Goal: Information Seeking & Learning: Find specific fact

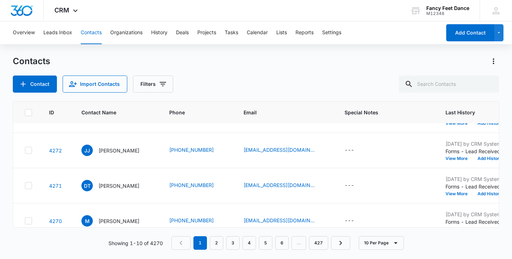
scroll to position [248, 0]
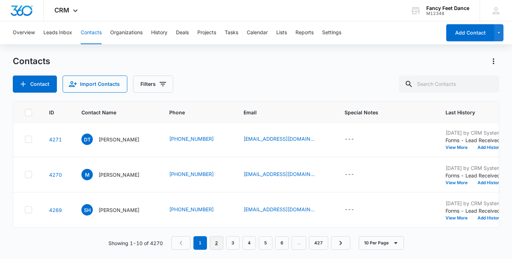
click at [212, 245] on link "2" at bounding box center [217, 243] width 14 height 14
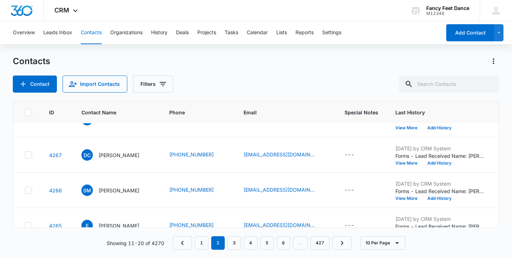
scroll to position [0, 0]
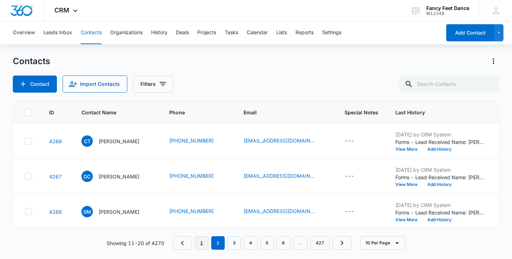
click at [196, 243] on link "1" at bounding box center [202, 243] width 14 height 14
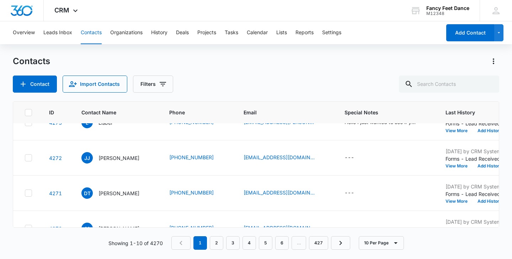
scroll to position [248, 0]
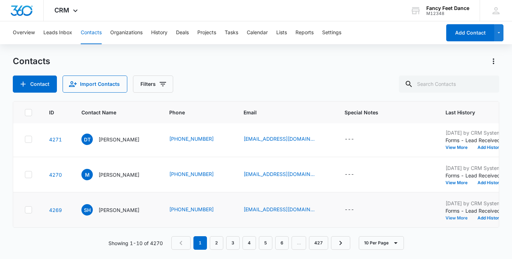
click at [454, 217] on button "View More" at bounding box center [459, 218] width 27 height 4
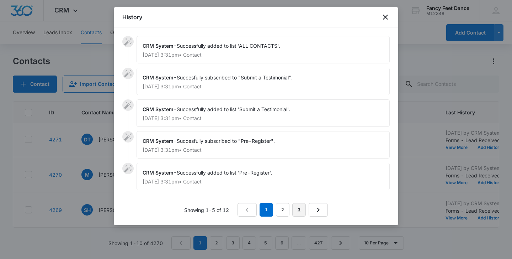
click at [304, 209] on link "3" at bounding box center [299, 210] width 14 height 14
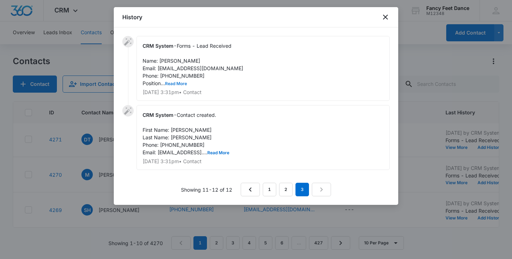
click at [174, 83] on button "Read More" at bounding box center [176, 83] width 22 height 4
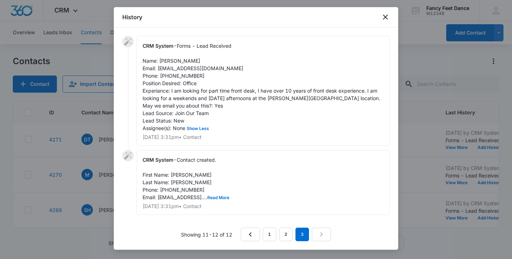
click at [95, 165] on div at bounding box center [256, 129] width 512 height 259
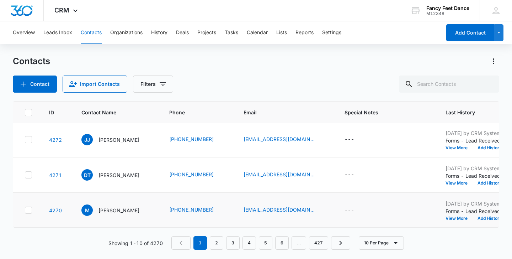
scroll to position [211, 0]
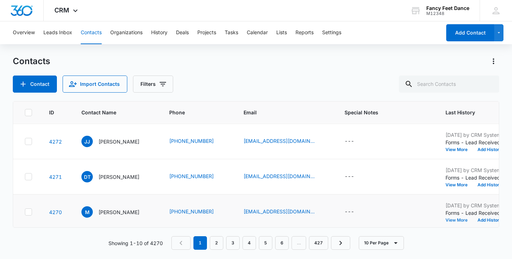
click at [459, 218] on button "View More" at bounding box center [459, 220] width 27 height 4
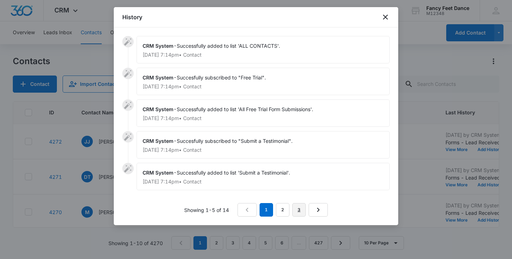
click at [302, 208] on link "3" at bounding box center [299, 210] width 14 height 14
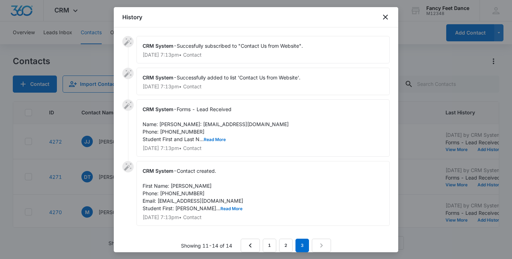
click at [215, 149] on div "CRM System - Forms - Lead Received Name: Matt Email: mbusport@aol.com Phone: 91…" at bounding box center [263, 127] width 253 height 57
click at [215, 142] on span "Forms - Lead Received Name: Matt Email: mbusport@aol.com Phone: 9147159894 Stud…" at bounding box center [216, 124] width 146 height 36
click at [215, 142] on button "Read More" at bounding box center [215, 139] width 22 height 4
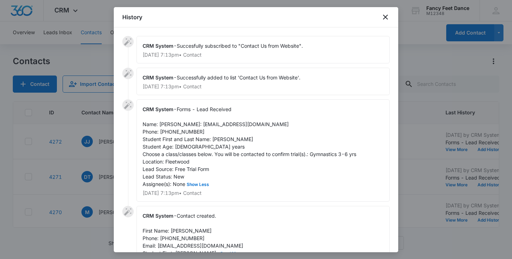
click at [257, 139] on div "CRM System - Forms - Lead Received Name: Matt Email: mbusport@aol.com Phone: 91…" at bounding box center [263, 150] width 253 height 102
click at [213, 148] on span "Forms - Lead Received Name: Matt Email: mbusport@aol.com Phone: 9147159894 Stud…" at bounding box center [250, 146] width 214 height 81
copy span "Mia"
click at [173, 140] on span "Forms - Lead Received Name: Matt Email: mbusport@aol.com Phone: 9147159894 Stud…" at bounding box center [250, 146] width 214 height 81
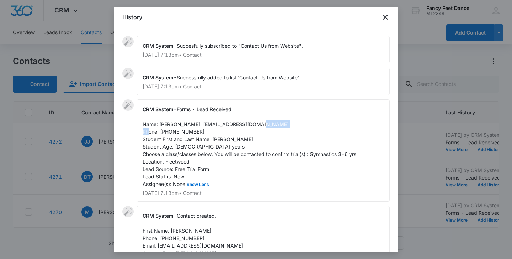
click at [173, 140] on span "Forms - Lead Received Name: Matt Email: mbusport@aol.com Phone: 9147159894 Stud…" at bounding box center [250, 146] width 214 height 81
copy span "9147159894"
click at [91, 159] on div at bounding box center [256, 129] width 512 height 259
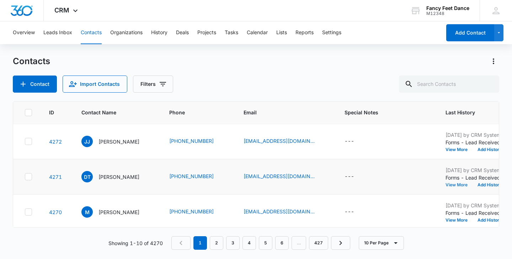
click at [454, 183] on button "View More" at bounding box center [459, 185] width 27 height 4
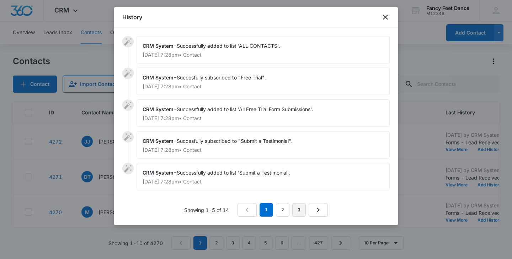
click at [303, 208] on link "3" at bounding box center [299, 210] width 14 height 14
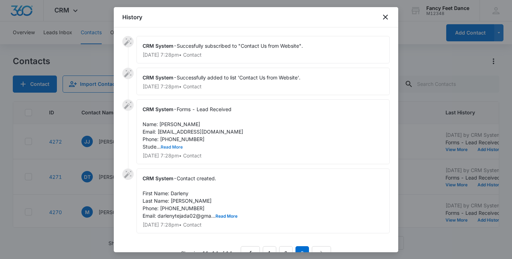
click at [178, 145] on button "Read More" at bounding box center [172, 147] width 22 height 4
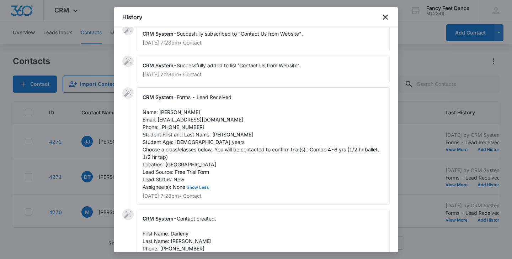
scroll to position [15, 0]
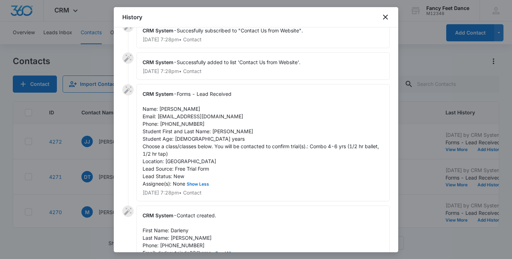
click at [164, 109] on span "Forms - Lead Received Name: Darleny Tejada Email: darlenytejada02@gmail.com Pho…" at bounding box center [262, 139] width 238 height 96
copy span "Darleny"
click at [221, 131] on span "Forms - Lead Received Name: Darleny Tejada Email: darlenytejada02@gmail.com Pho…" at bounding box center [262, 139] width 238 height 96
click at [221, 132] on span "Forms - Lead Received Name: Darleny Tejada Email: darlenytejada02@gmail.com Pho…" at bounding box center [262, 139] width 238 height 96
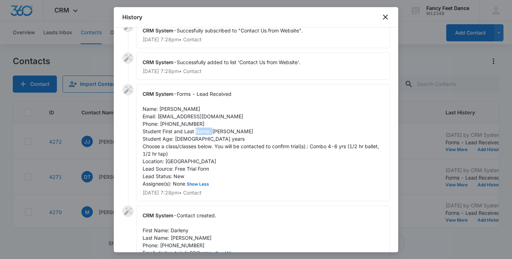
click at [221, 132] on span "Forms - Lead Received Name: Darleny Tejada Email: darlenytejada02@gmail.com Pho…" at bounding box center [262, 139] width 238 height 96
copy span "Sophia"
click at [190, 122] on span "Forms - Lead Received Name: Darleny Tejada Email: darlenytejada02@gmail.com Pho…" at bounding box center [262, 139] width 238 height 96
copy span "3475611503"
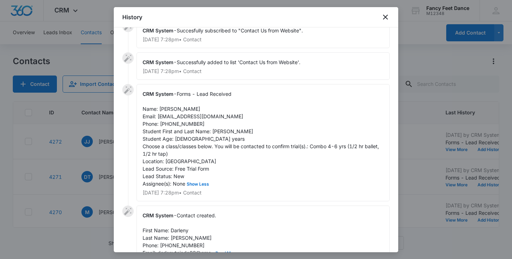
click at [94, 212] on div at bounding box center [256, 129] width 512 height 259
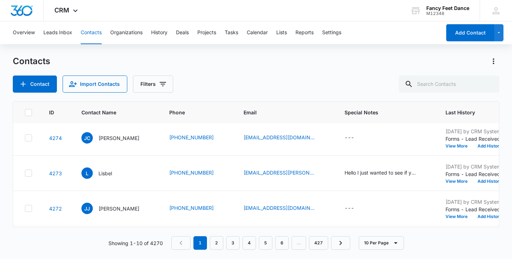
scroll to position [143, 0]
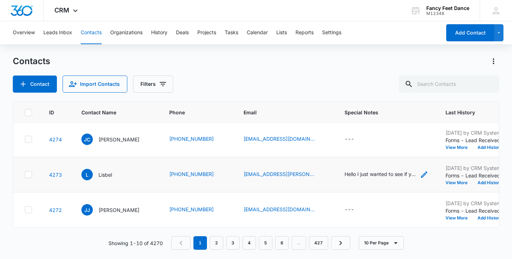
click at [385, 177] on div "Hello I just wanted to see if you guys are closed tomorrow for Columbus Day tha…" at bounding box center [380, 173] width 71 height 7
click at [298, 74] on div "Contacts Contact Import Contacts Filters" at bounding box center [256, 74] width 487 height 37
click at [456, 217] on button "View More" at bounding box center [459, 218] width 27 height 4
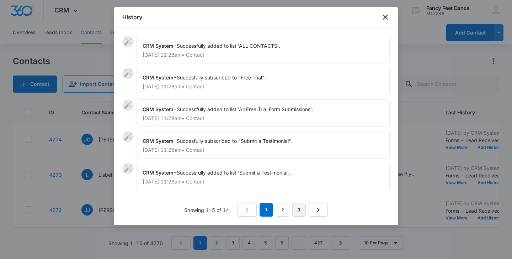
click at [295, 205] on link "3" at bounding box center [299, 210] width 14 height 14
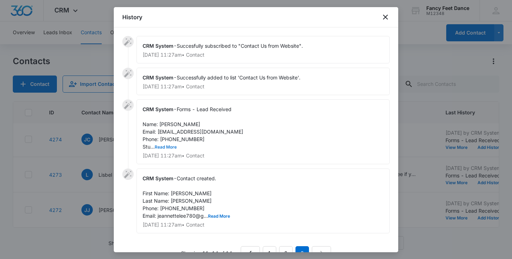
click at [171, 145] on button "Read More" at bounding box center [166, 147] width 22 height 4
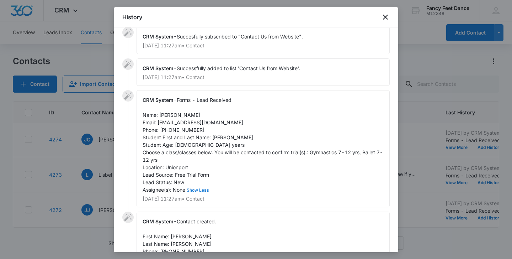
scroll to position [10, 0]
click at [220, 137] on span "Forms - Lead Received Name: Jeannette jaquez Email: jeannettelee780@gmail.com P…" at bounding box center [263, 144] width 241 height 96
copy span "Vianny"
click at [175, 113] on span "Forms - Lead Received Name: Jeannette jaquez Email: jeannettelee780@gmail.com P…" at bounding box center [263, 144] width 241 height 96
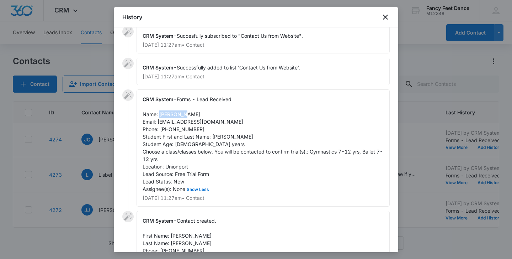
click at [175, 113] on span "Forms - Lead Received Name: Jeannette jaquez Email: jeannettelee780@gmail.com P…" at bounding box center [263, 144] width 241 height 96
copy span "Jeannette"
click at [185, 127] on span "Forms - Lead Received Name: Jeannette jaquez Email: jeannettelee780@gmail.com P…" at bounding box center [263, 144] width 241 height 96
copy span "9298420805"
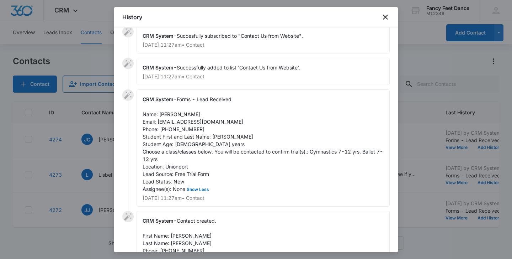
click at [105, 157] on div at bounding box center [256, 129] width 512 height 259
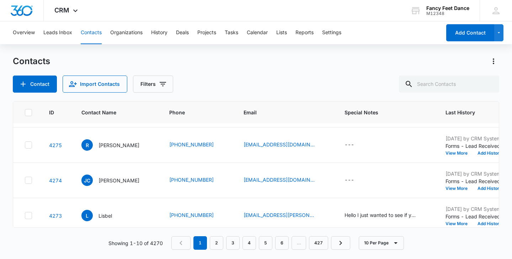
scroll to position [99, 0]
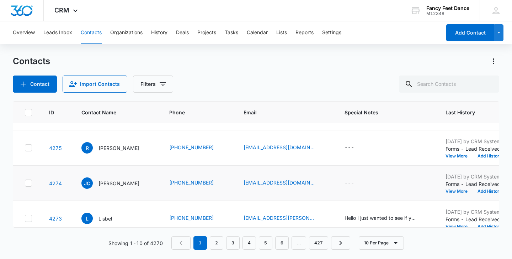
click at [459, 191] on button "View More" at bounding box center [459, 191] width 27 height 4
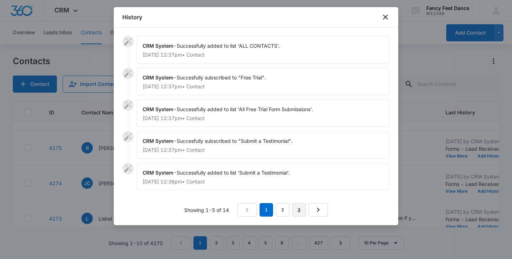
click at [298, 212] on link "3" at bounding box center [299, 210] width 14 height 14
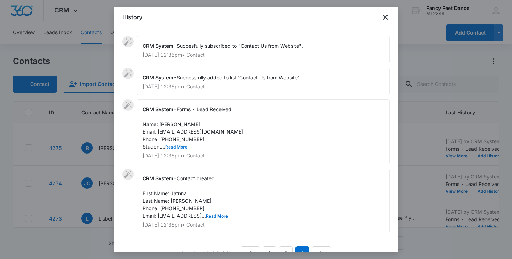
click at [180, 147] on button "Read More" at bounding box center [176, 147] width 22 height 4
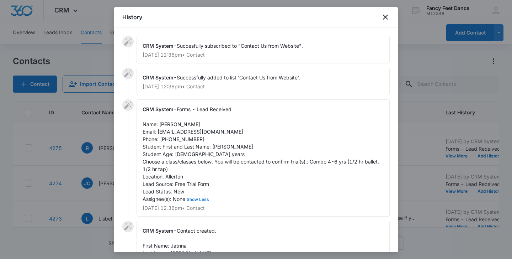
scroll to position [10, 0]
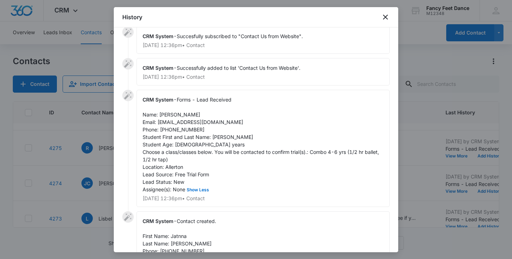
click at [170, 116] on span "Forms - Lead Received Name: Jatnna Cofresi Email: cofresijatnna@gmail.com Phone…" at bounding box center [262, 144] width 238 height 96
copy span "Jatnna"
click at [218, 136] on span "Forms - Lead Received Name: Jatnna Cofresi Email: cofresijatnna@gmail.com Phone…" at bounding box center [262, 144] width 238 height 96
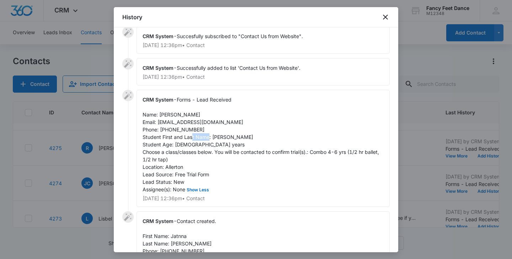
copy span "Gianna"
click at [184, 130] on span "Forms - Lead Received Name: Jatnna Cofresi Email: cofresijatnna@gmail.com Phone…" at bounding box center [262, 144] width 238 height 96
click at [90, 176] on div at bounding box center [256, 129] width 512 height 259
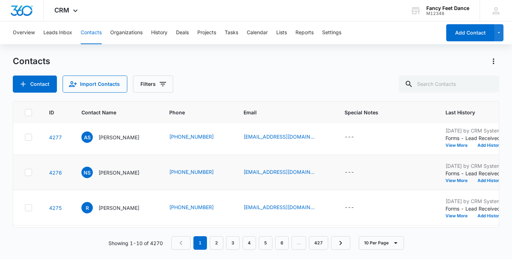
scroll to position [41, 0]
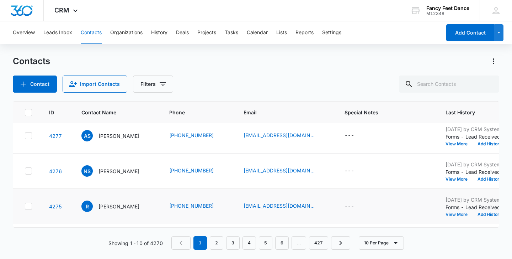
click at [453, 214] on button "View More" at bounding box center [459, 214] width 27 height 4
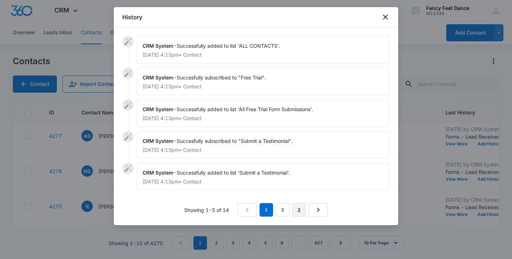
click at [300, 212] on link "3" at bounding box center [299, 210] width 14 height 14
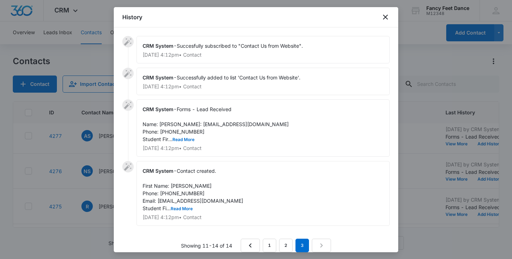
click at [180, 142] on span "Forms - Lead Received Name: Rebecca Email: studwoodrebecca1@gmail.com Phone: 63…" at bounding box center [216, 124] width 146 height 36
click at [181, 142] on button "Read More" at bounding box center [184, 139] width 22 height 4
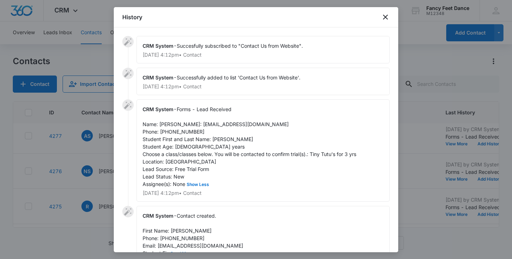
click at [222, 143] on span "Forms - Lead Received Name: Rebecca Email: studwoodrebecca1@gmail.com Phone: 63…" at bounding box center [250, 146] width 214 height 81
click at [168, 126] on span "Forms - Lead Received Name: Rebecca Email: studwoodrebecca1@gmail.com Phone: 63…" at bounding box center [250, 146] width 214 height 81
click at [184, 139] on span "Forms - Lead Received Name: Rebecca Email: studwoodrebecca1@gmail.com Phone: 63…" at bounding box center [250, 146] width 214 height 81
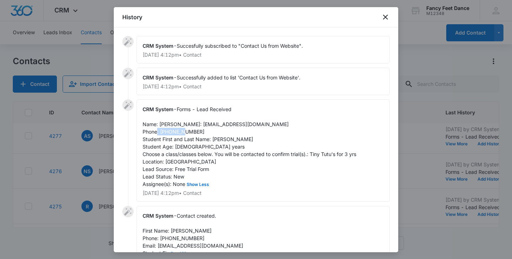
click at [184, 139] on span "Forms - Lead Received Name: Rebecca Email: studwoodrebecca1@gmail.com Phone: 63…" at bounding box center [250, 146] width 214 height 81
click at [100, 144] on div at bounding box center [256, 129] width 512 height 259
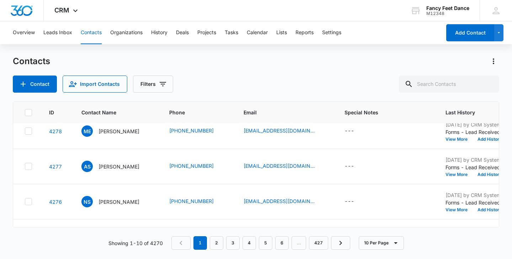
scroll to position [0, 0]
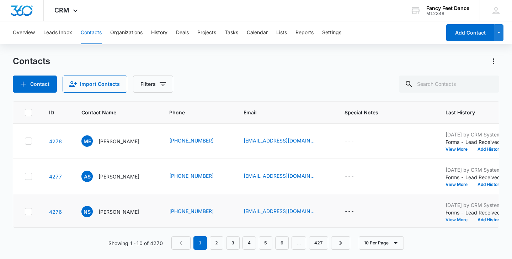
click at [457, 220] on button "View More" at bounding box center [459, 219] width 27 height 4
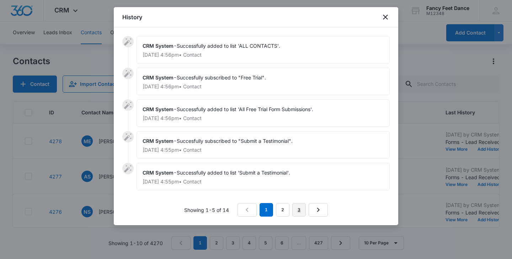
click at [294, 208] on link "3" at bounding box center [299, 210] width 14 height 14
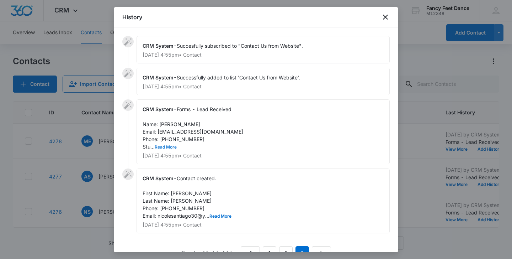
click at [169, 148] on button "Read More" at bounding box center [166, 147] width 22 height 4
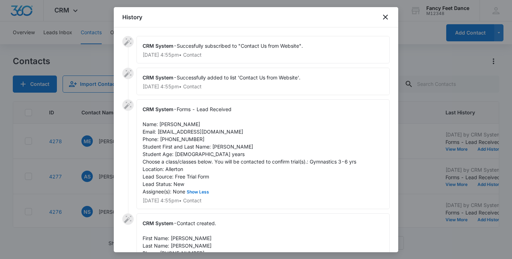
click at [215, 146] on span "Forms - Lead Received Name: Nicole Santiago Email: nicolesantiago30@yahoo.com P…" at bounding box center [250, 150] width 214 height 88
click at [171, 126] on span "Forms - Lead Received Name: Nicole Santiago Email: nicolesantiago30@yahoo.com P…" at bounding box center [250, 150] width 214 height 88
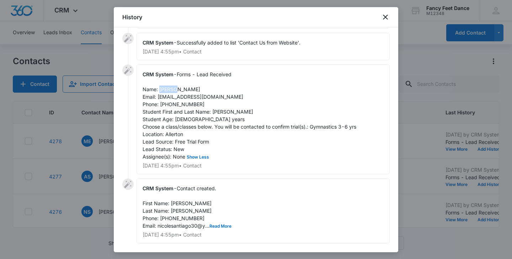
scroll to position [32, 0]
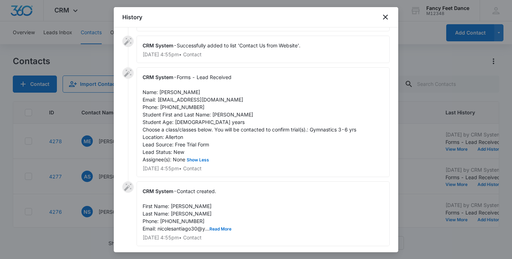
click at [183, 107] on span "Forms - Lead Received Name: Nicole Santiago Email: nicolesantiago30@yahoo.com P…" at bounding box center [250, 118] width 214 height 88
click at [99, 144] on div at bounding box center [256, 129] width 512 height 259
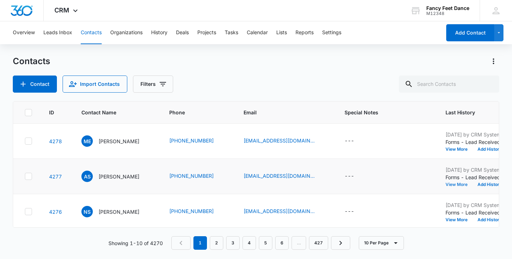
click at [452, 184] on button "View More" at bounding box center [459, 184] width 27 height 4
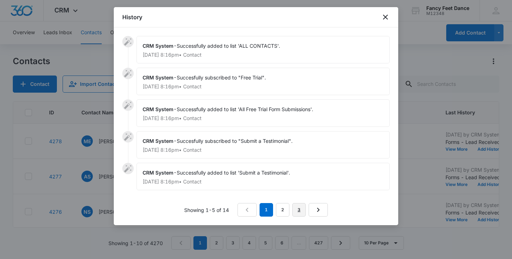
click at [301, 210] on link "3" at bounding box center [299, 210] width 14 height 14
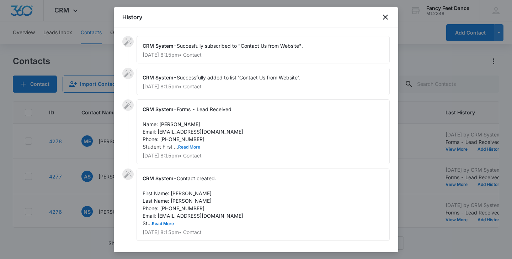
click at [190, 146] on button "Read More" at bounding box center [189, 147] width 22 height 4
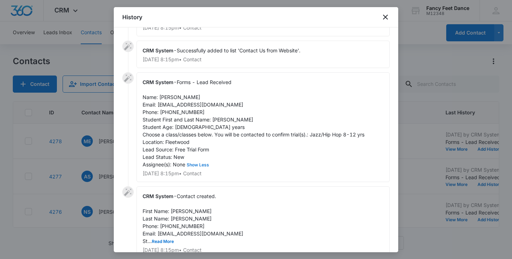
scroll to position [44, 0]
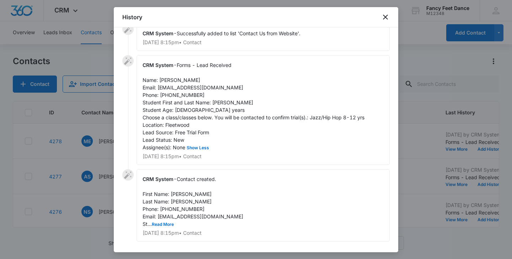
click at [163, 83] on span "Forms - Lead Received Name: Atia Smith Email: atiaaikman@yahoo.com Phone: 91480…" at bounding box center [254, 106] width 222 height 88
click at [219, 102] on span "Forms - Lead Received Name: Atia Smith Email: atiaaikman@yahoo.com Phone: 91480…" at bounding box center [254, 106] width 222 height 88
click at [184, 96] on span "Forms - Lead Received Name: Atia Smith Email: atiaaikman@yahoo.com Phone: 91480…" at bounding box center [254, 106] width 222 height 88
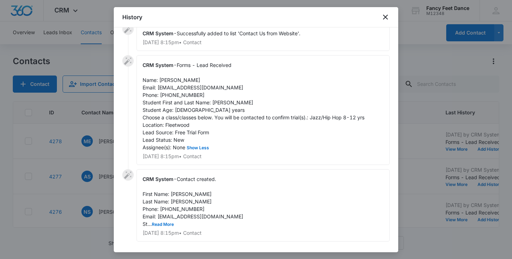
click at [184, 96] on span "Forms - Lead Received Name: Atia Smith Email: atiaaikman@yahoo.com Phone: 91480…" at bounding box center [254, 106] width 222 height 88
click at [107, 145] on div at bounding box center [256, 129] width 512 height 259
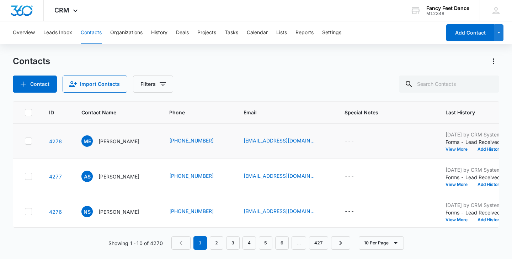
click at [453, 148] on button "View More" at bounding box center [459, 149] width 27 height 4
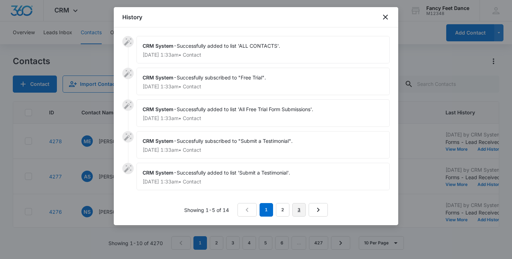
click at [297, 208] on link "3" at bounding box center [299, 210] width 14 height 14
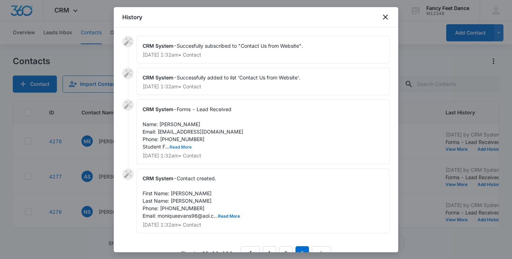
click at [179, 147] on button "Read More" at bounding box center [181, 147] width 22 height 4
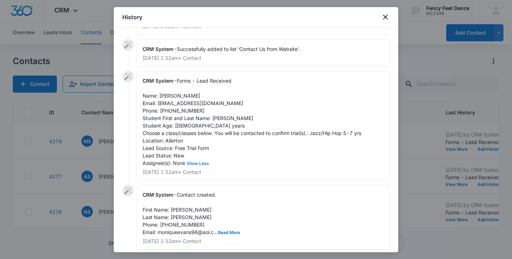
scroll to position [31, 0]
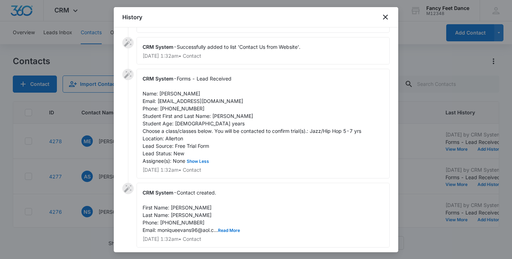
click at [222, 115] on span "Forms - Lead Received Name: Monique evans Email: moniqueevans96@aol.com Phone: …" at bounding box center [252, 119] width 219 height 88
click at [164, 93] on span "Forms - Lead Received Name: Monique evans Email: moniqueevans96@aol.com Phone: …" at bounding box center [252, 119] width 219 height 88
click at [184, 107] on span "Forms - Lead Received Name: Monique evans Email: moniqueevans96@aol.com Phone: …" at bounding box center [252, 119] width 219 height 88
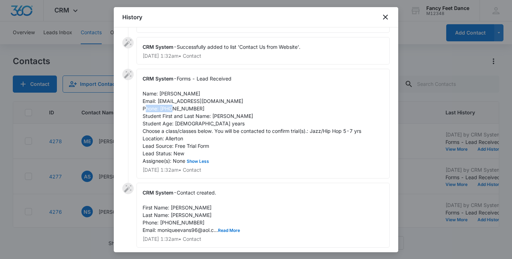
click at [184, 107] on span "Forms - Lead Received Name: Monique evans Email: moniqueevans96@aol.com Phone: …" at bounding box center [252, 119] width 219 height 88
